Goal: Task Accomplishment & Management: Complete application form

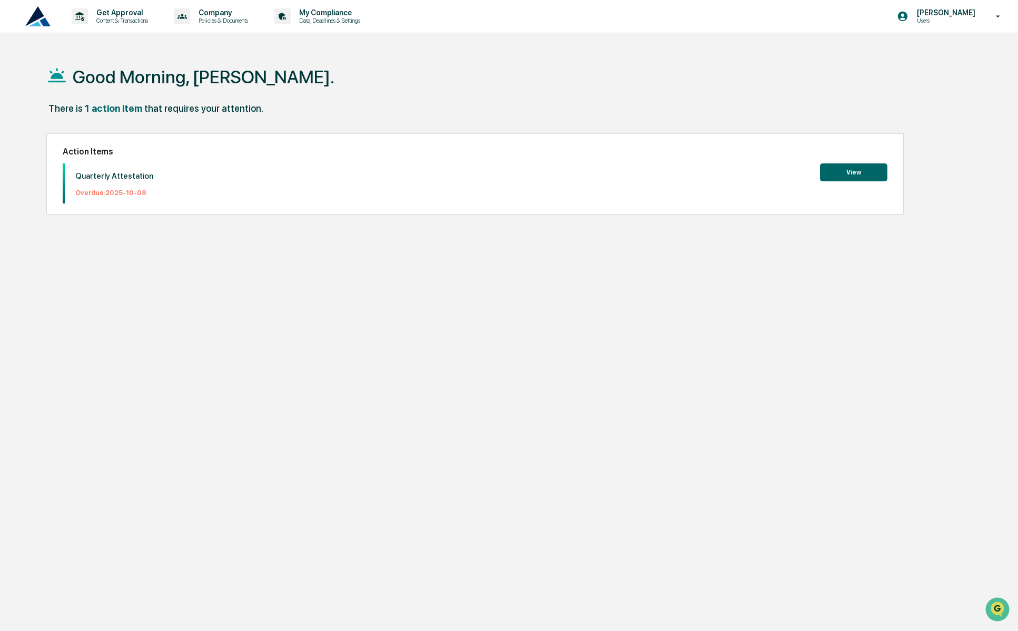
click at [839, 176] on button "View" at bounding box center [853, 172] width 67 height 18
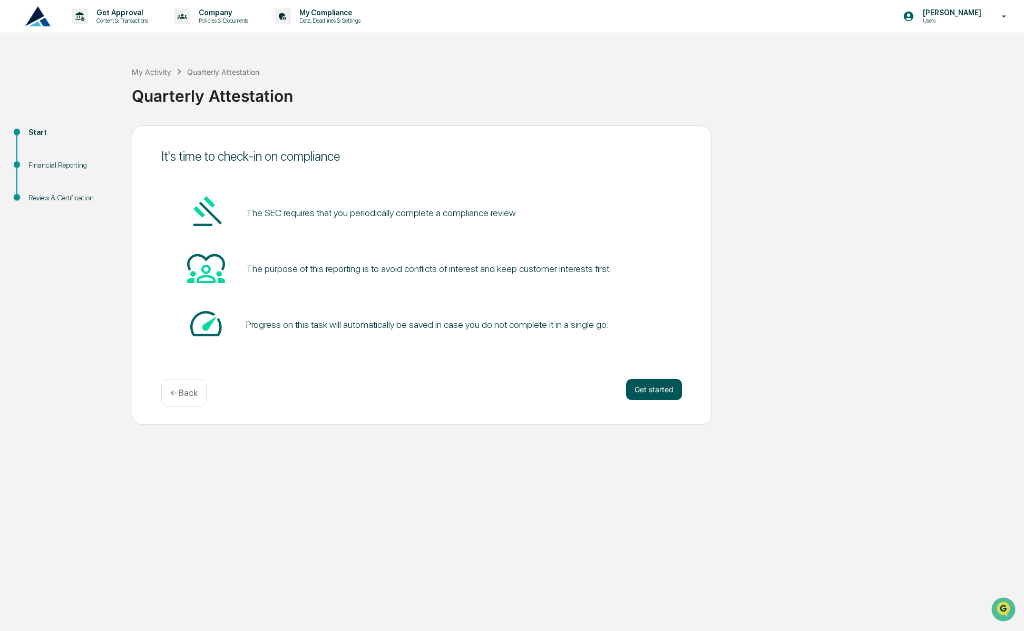
click at [663, 392] on button "Get started" at bounding box center [654, 389] width 56 height 21
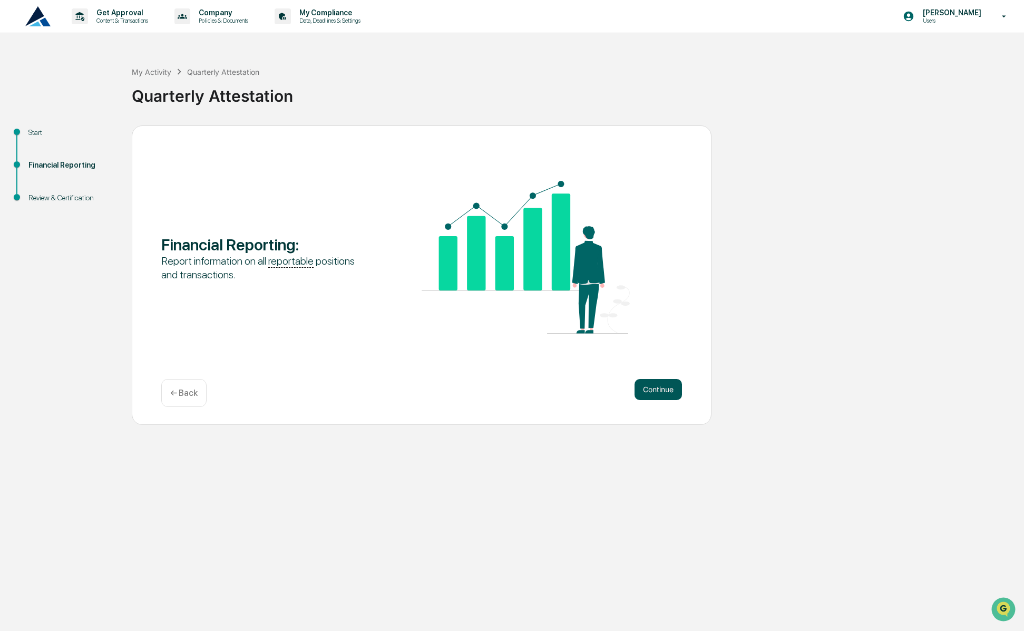
click at [667, 390] on button "Continue" at bounding box center [657, 389] width 47 height 21
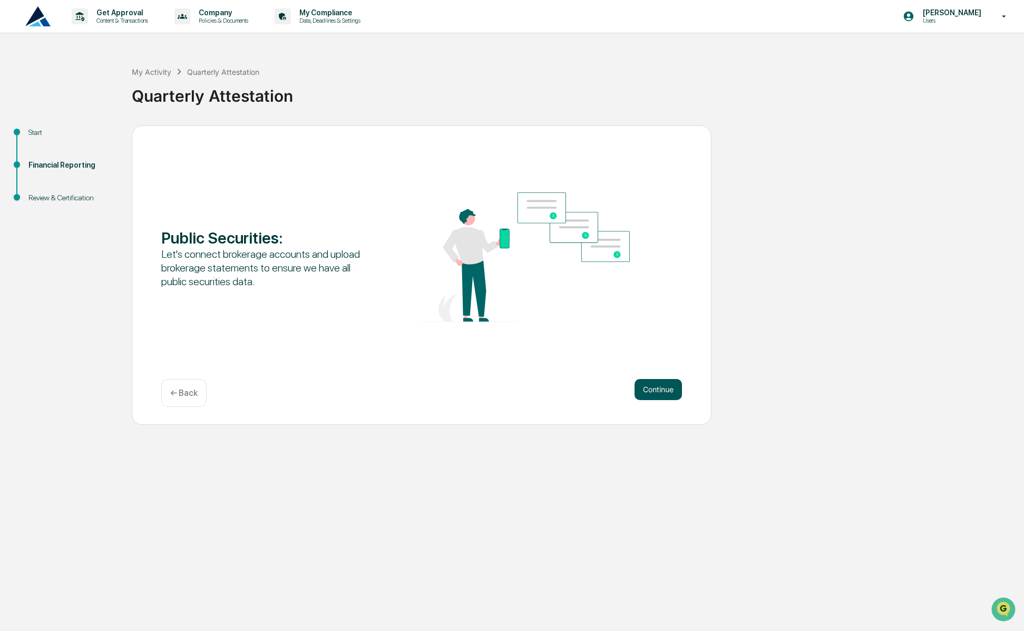
click at [660, 389] on button "Continue" at bounding box center [657, 389] width 47 height 21
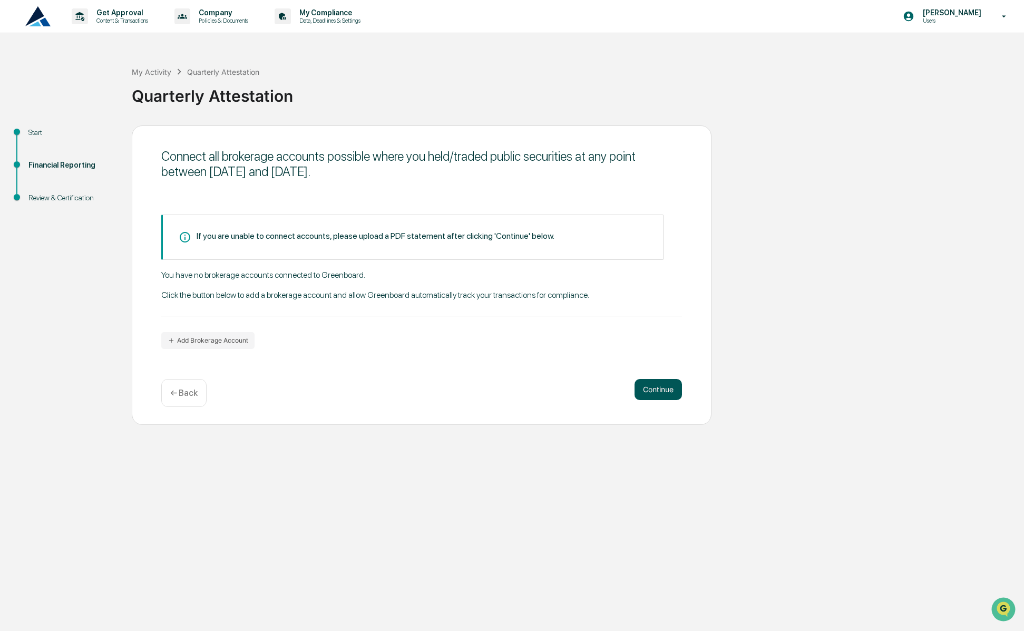
click at [662, 389] on button "Continue" at bounding box center [657, 389] width 47 height 21
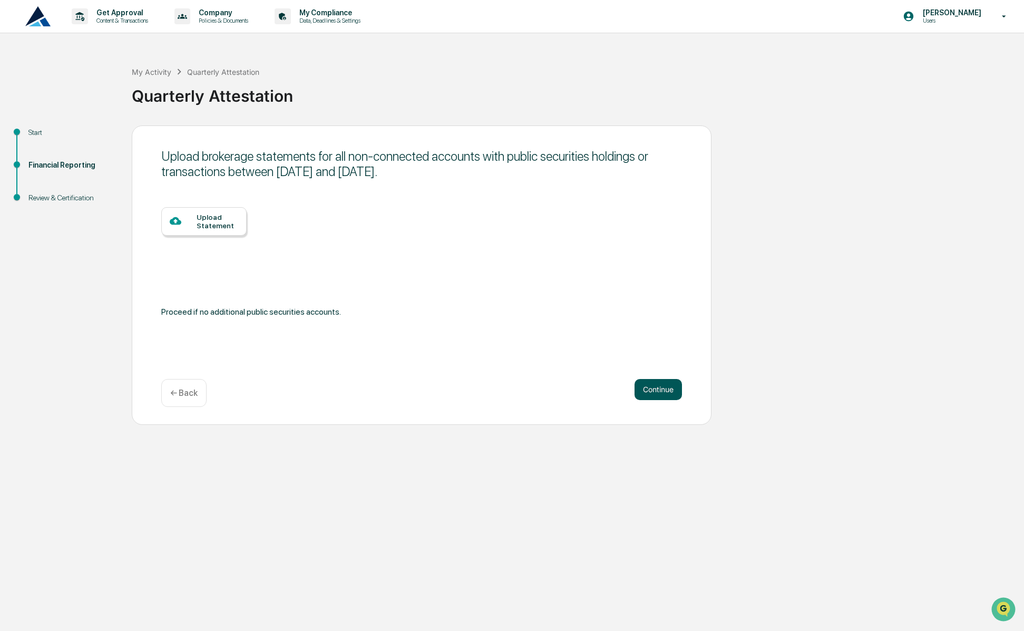
click at [662, 389] on button "Continue" at bounding box center [657, 389] width 47 height 21
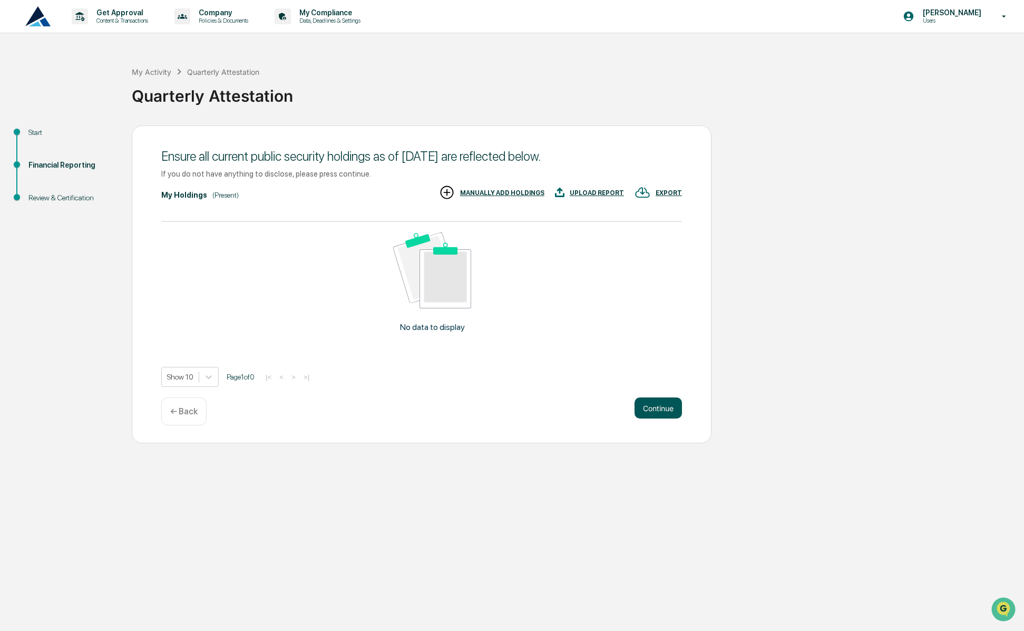
click at [669, 408] on button "Continue" at bounding box center [657, 407] width 47 height 21
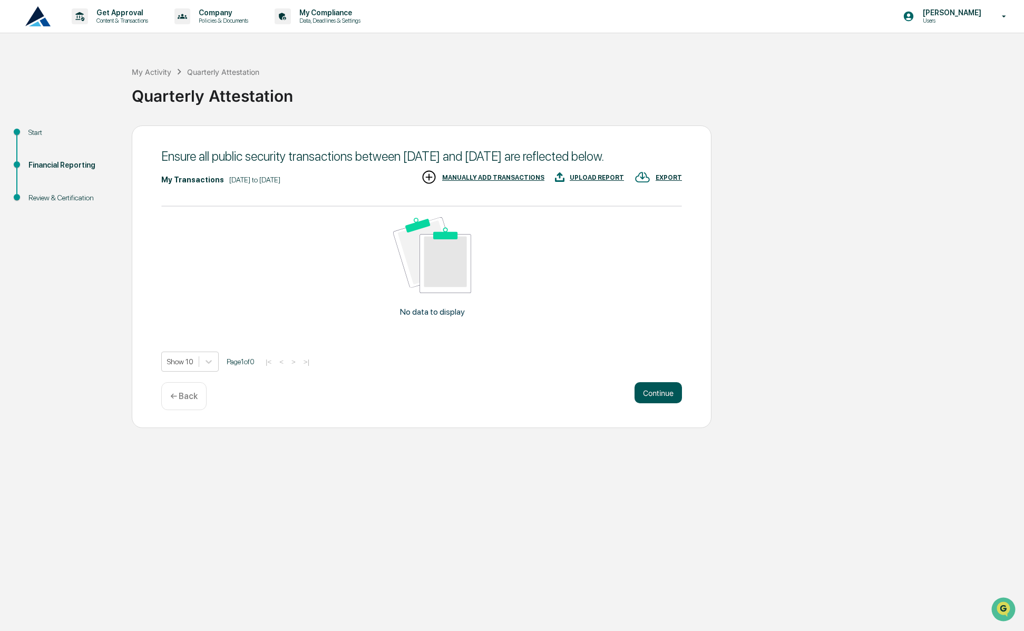
click at [656, 403] on button "Continue" at bounding box center [657, 392] width 47 height 21
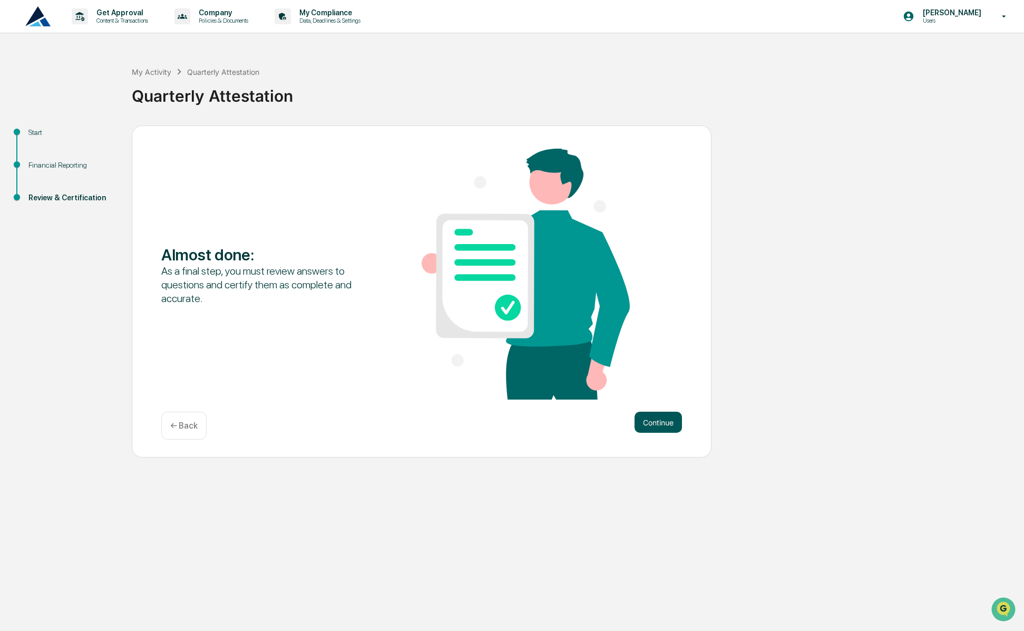
click at [660, 429] on button "Continue" at bounding box center [657, 421] width 47 height 21
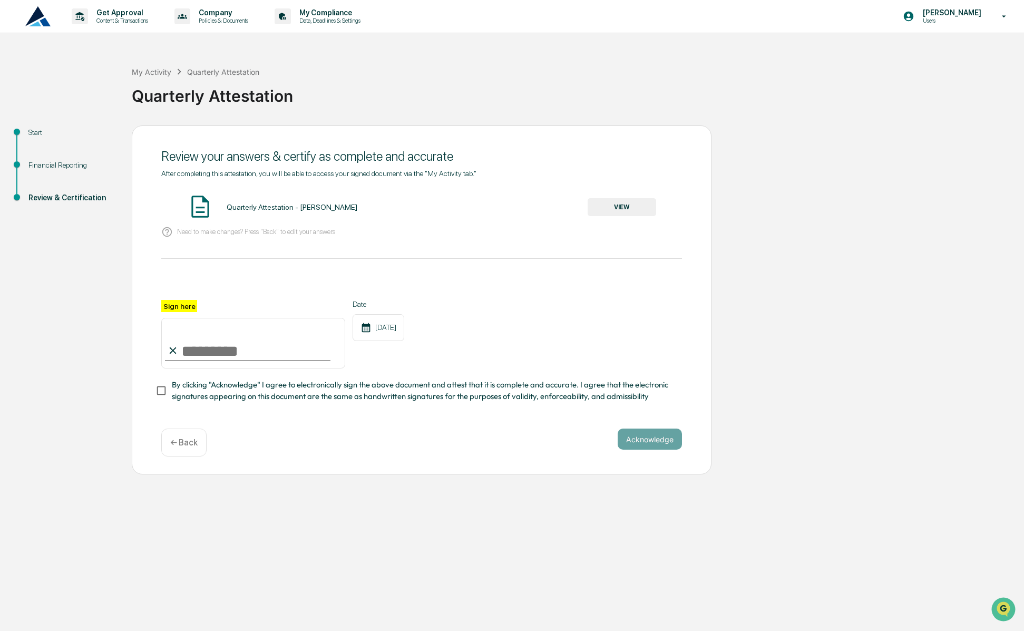
click at [183, 337] on input "Sign here" at bounding box center [253, 343] width 184 height 51
type input "**********"
click at [665, 438] on button "Acknowledge" at bounding box center [649, 438] width 64 height 21
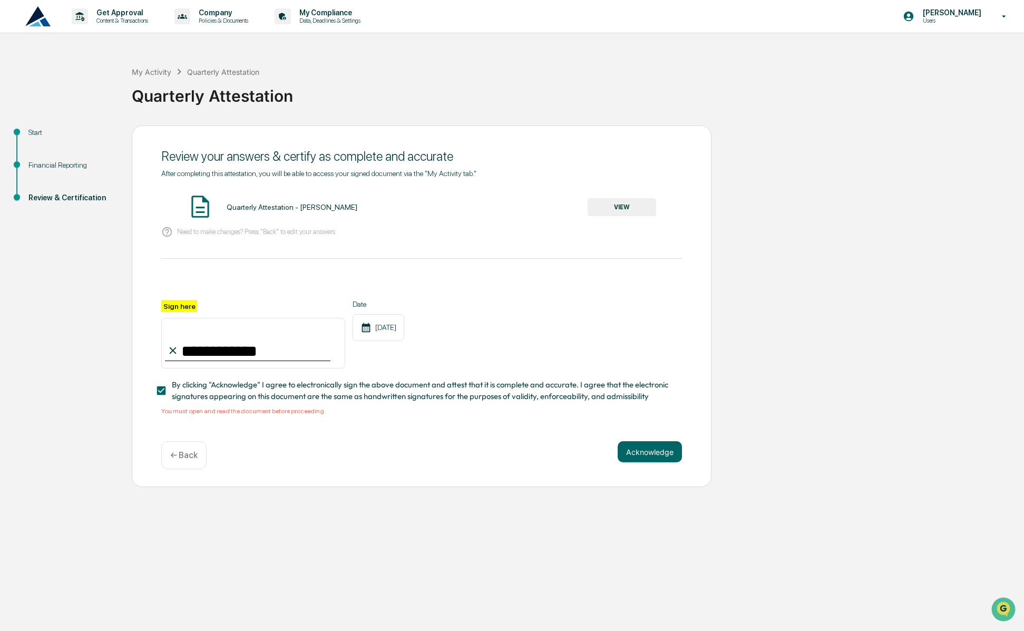
click at [618, 208] on button "VIEW" at bounding box center [621, 207] width 68 height 18
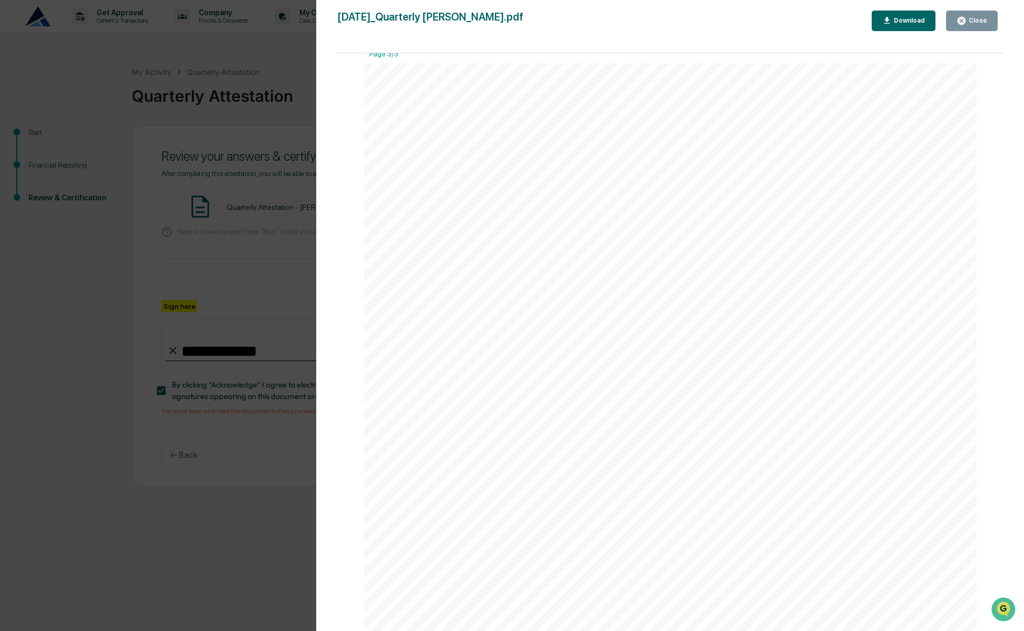
scroll to position [2115, 0]
click at [982, 25] on div "Close" at bounding box center [971, 21] width 31 height 10
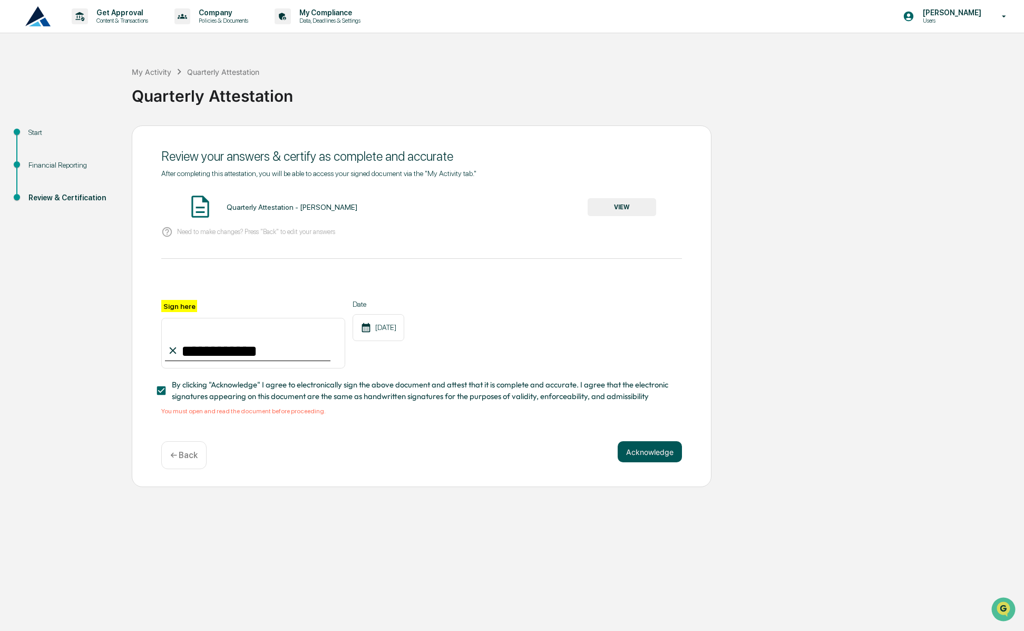
drag, startPoint x: 652, startPoint y: 459, endPoint x: 654, endPoint y: 464, distance: 5.9
click at [654, 462] on button "Acknowledge" at bounding box center [649, 451] width 64 height 21
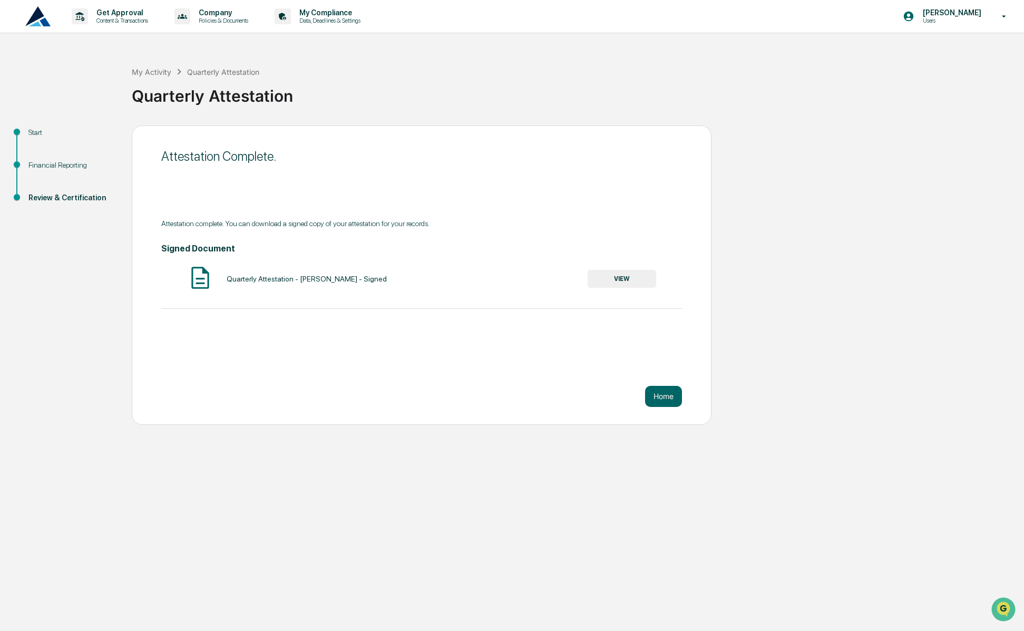
click at [635, 280] on button "VIEW" at bounding box center [621, 279] width 68 height 18
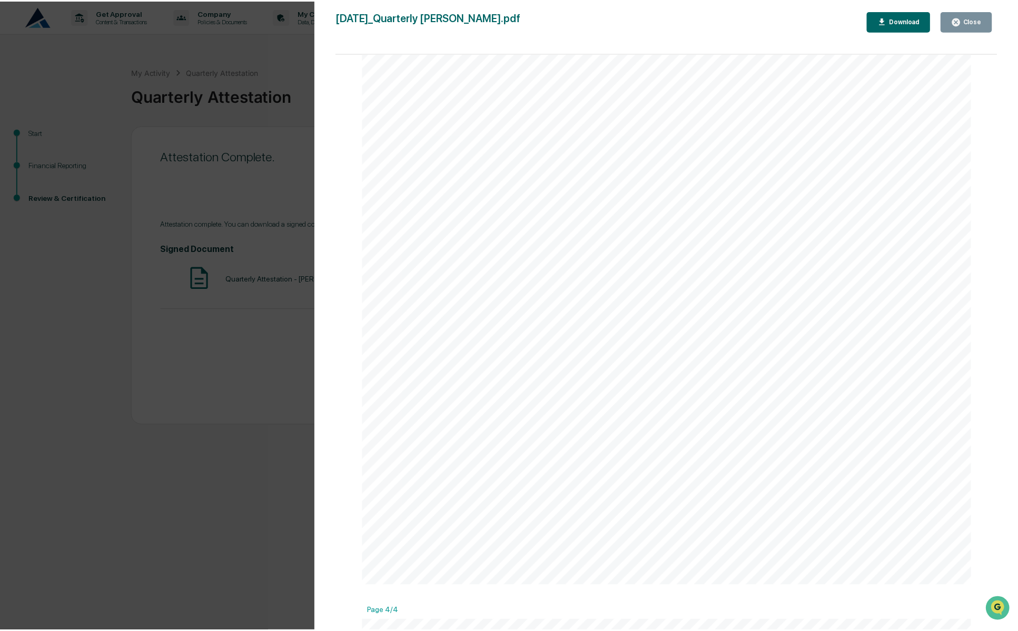
scroll to position [2160, 0]
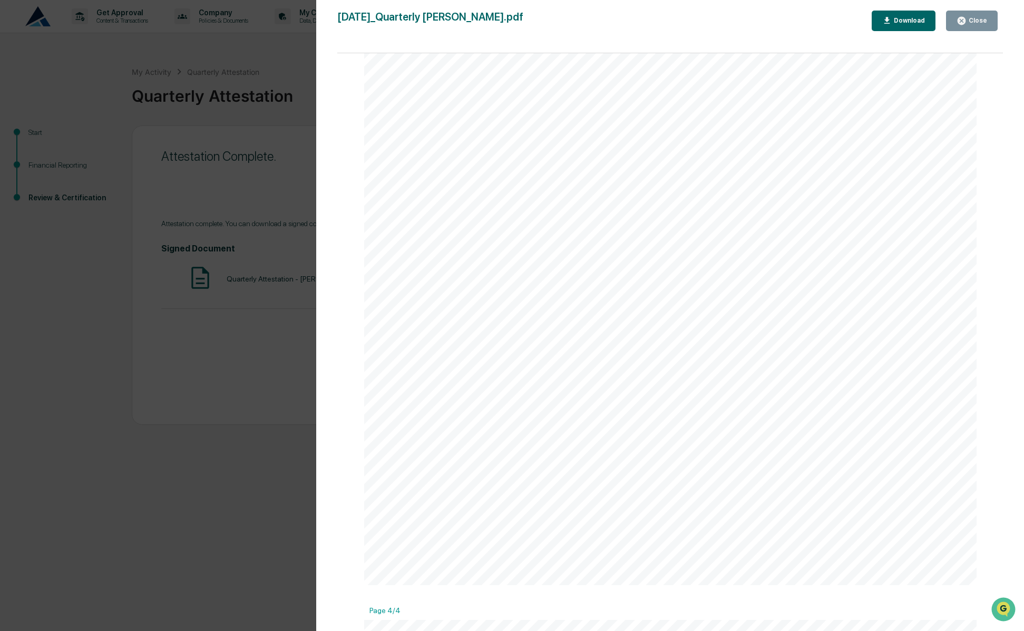
click at [979, 16] on div "Close" at bounding box center [971, 21] width 31 height 10
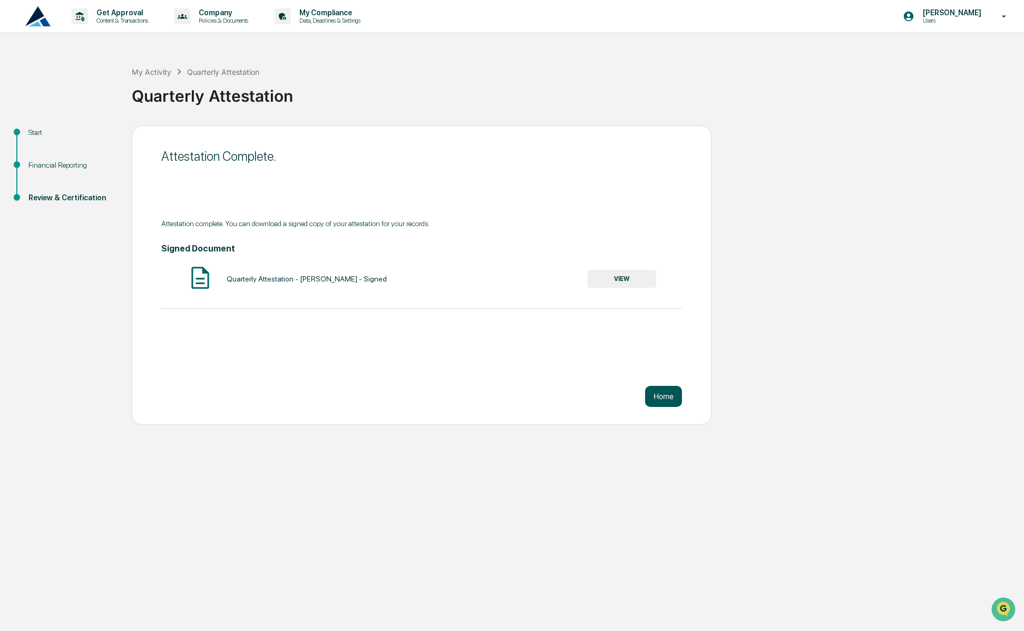
click at [654, 404] on button "Home" at bounding box center [663, 396] width 37 height 21
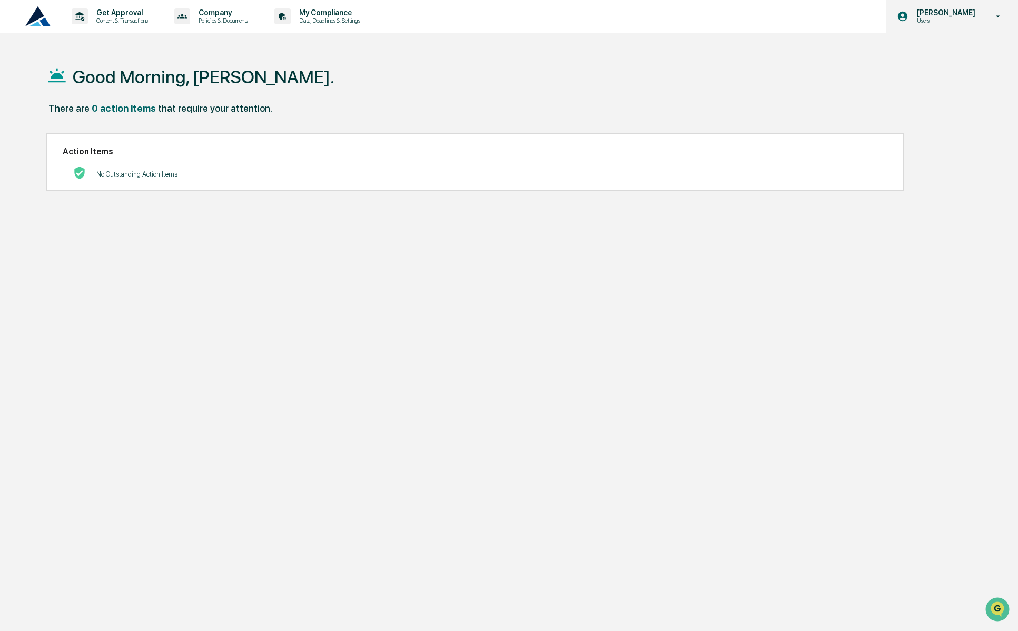
click at [1004, 21] on icon at bounding box center [998, 17] width 18 height 10
click at [916, 53] on li "Logout" at bounding box center [942, 53] width 148 height 19
